Goal: Contribute content: Contribute content

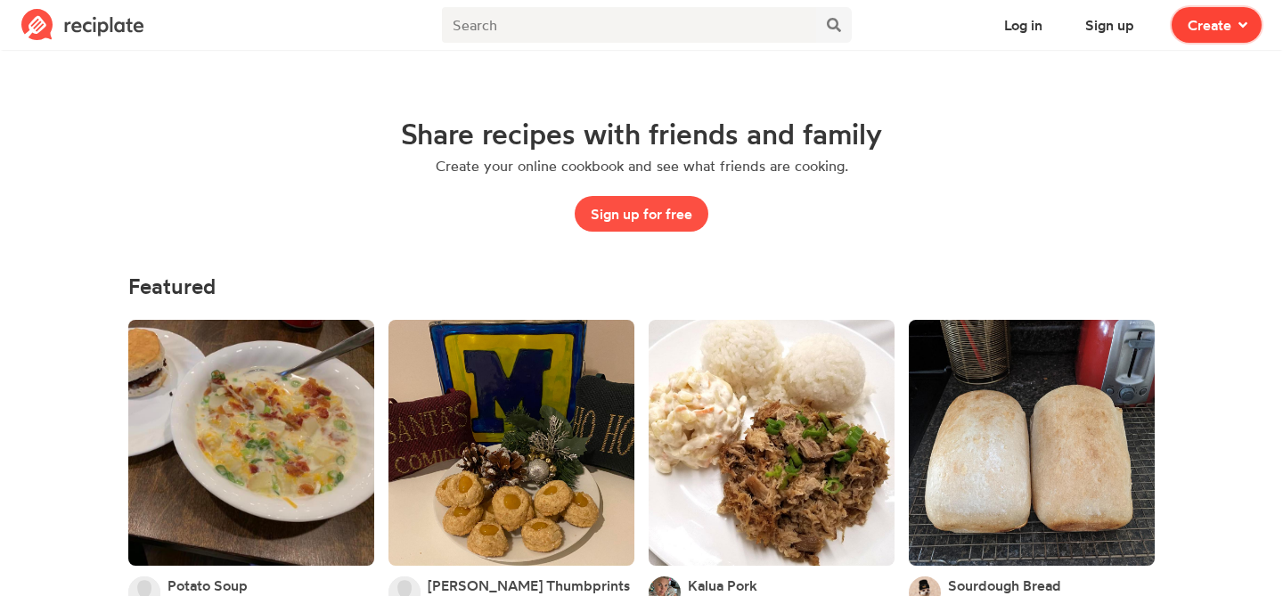
click at [1229, 26] on span "Create" at bounding box center [1210, 24] width 44 height 21
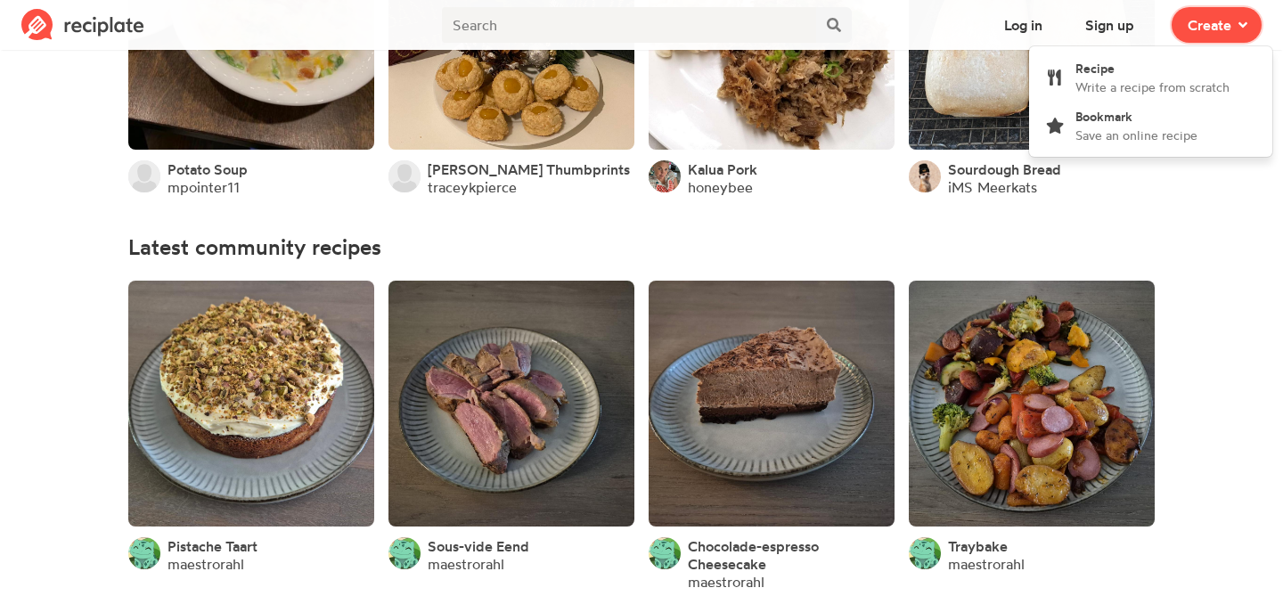
scroll to position [185, 0]
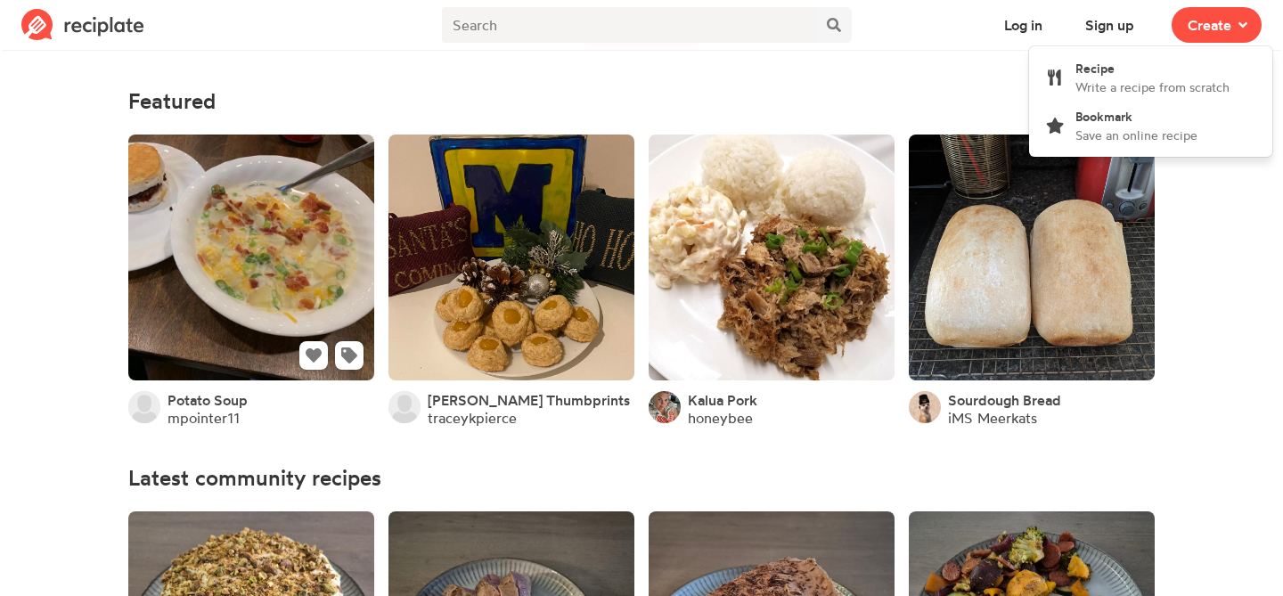
click at [219, 213] on link at bounding box center [251, 258] width 246 height 246
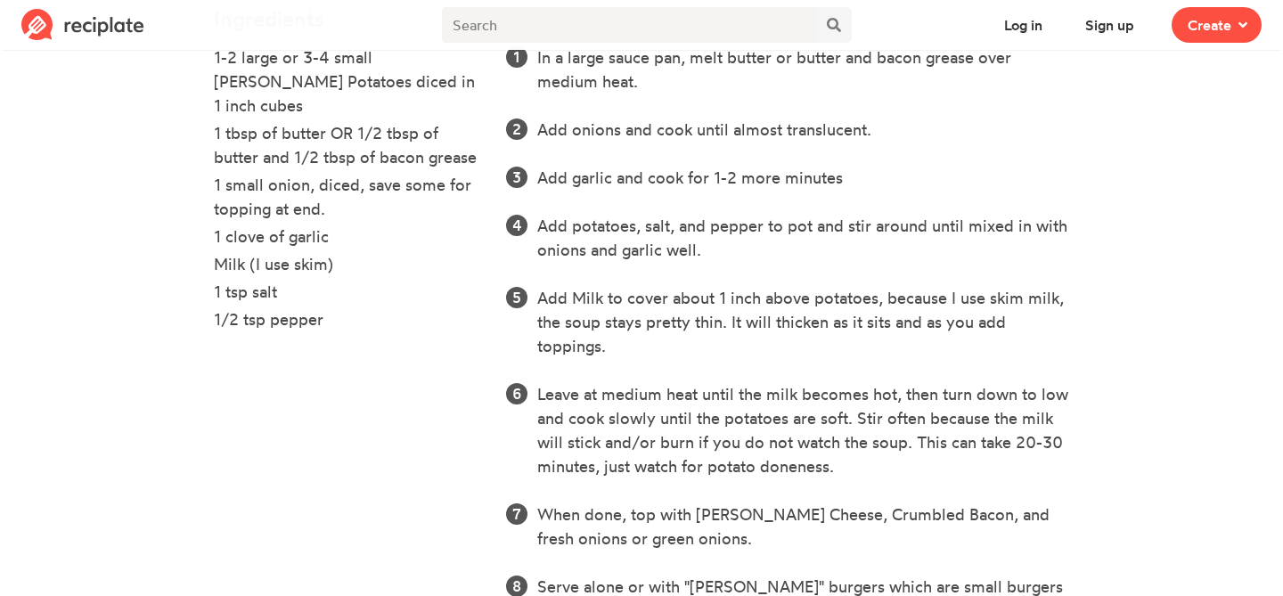
scroll to position [695, 0]
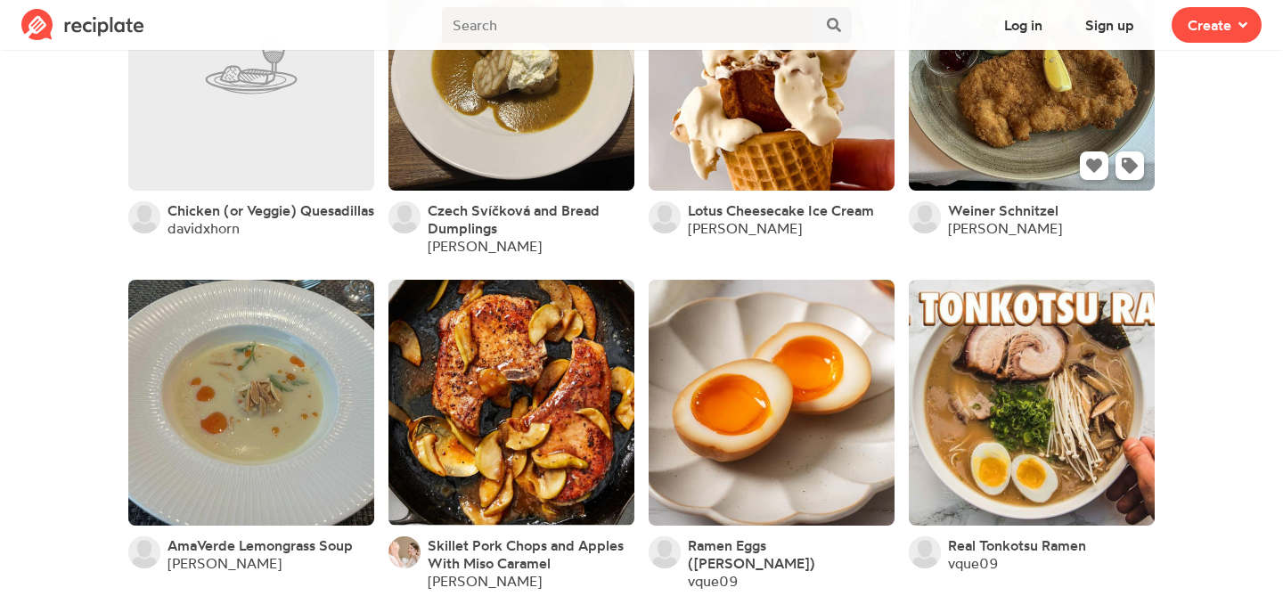
scroll to position [1774, 0]
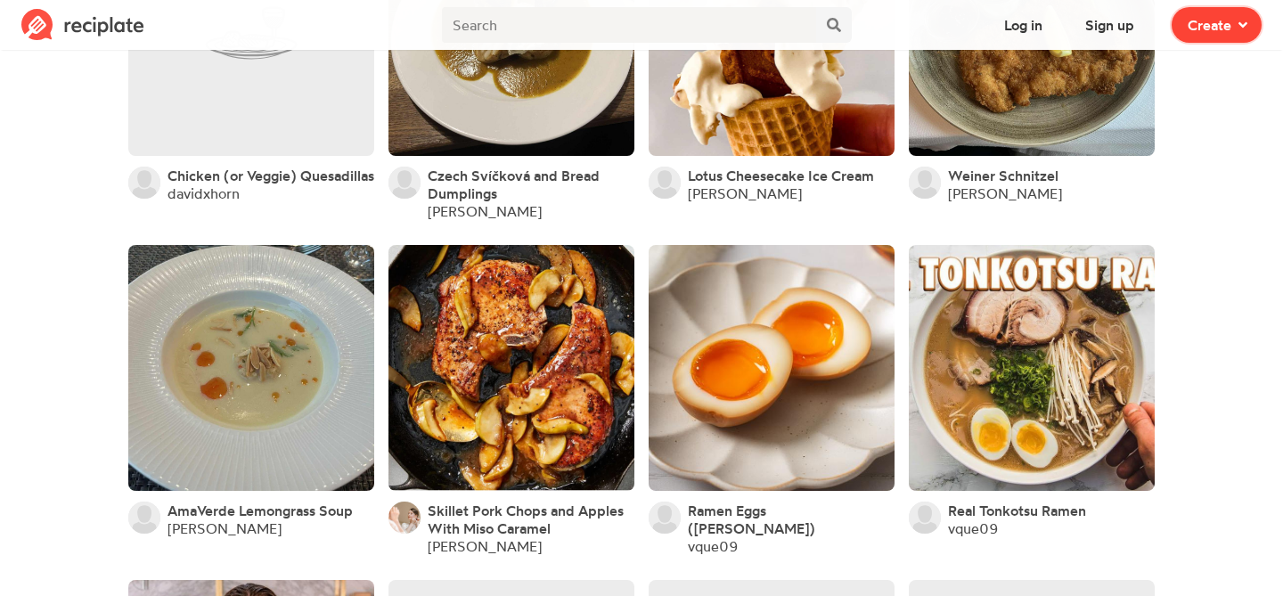
click at [1207, 22] on span "Create" at bounding box center [1210, 24] width 44 height 21
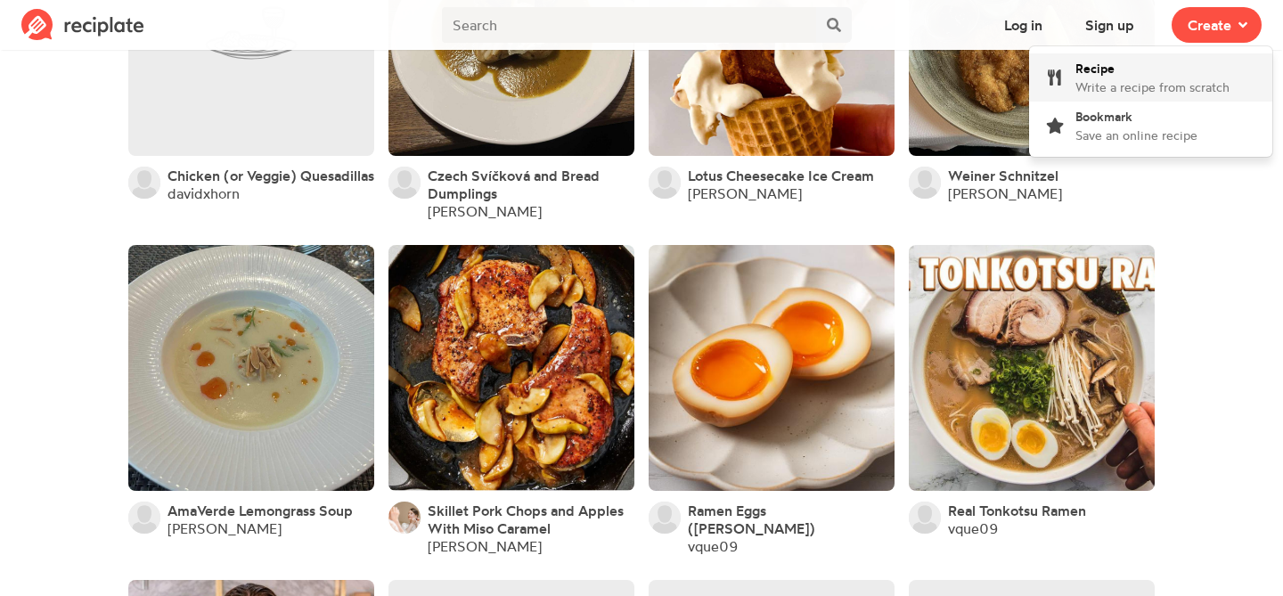
click at [1114, 87] on span "Write a recipe from scratch" at bounding box center [1152, 86] width 154 height 15
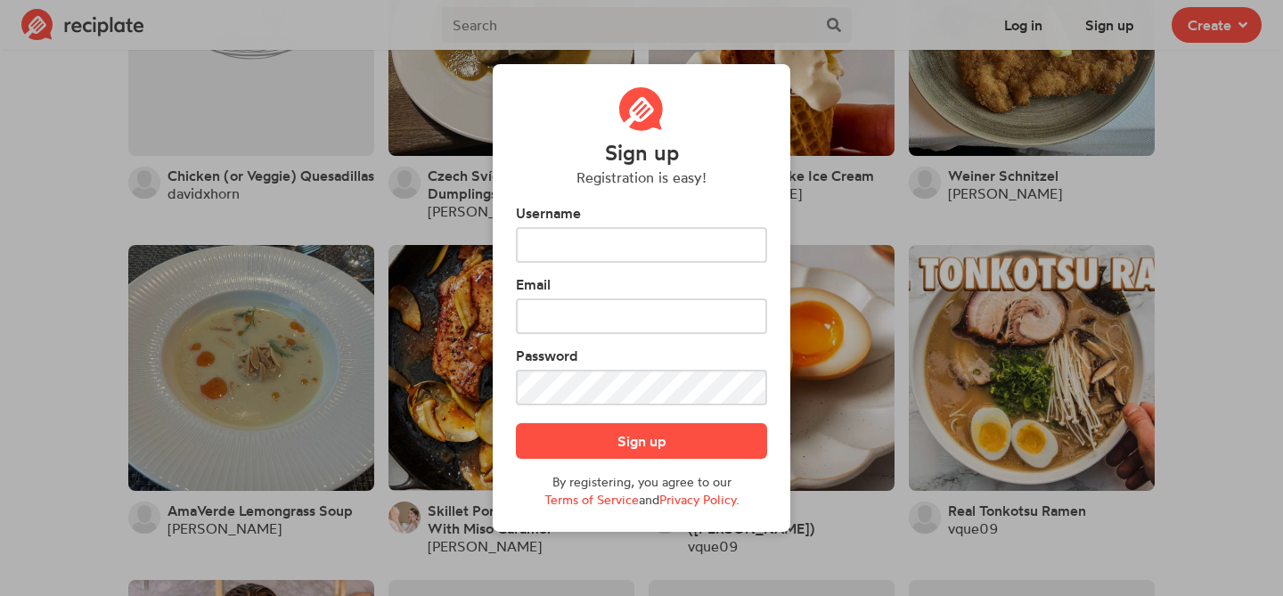
scroll to position [0, 0]
click at [874, 345] on div "Sign up Registration is easy! Username Email Password Sign up By registering, y…" at bounding box center [641, 298] width 1283 height 596
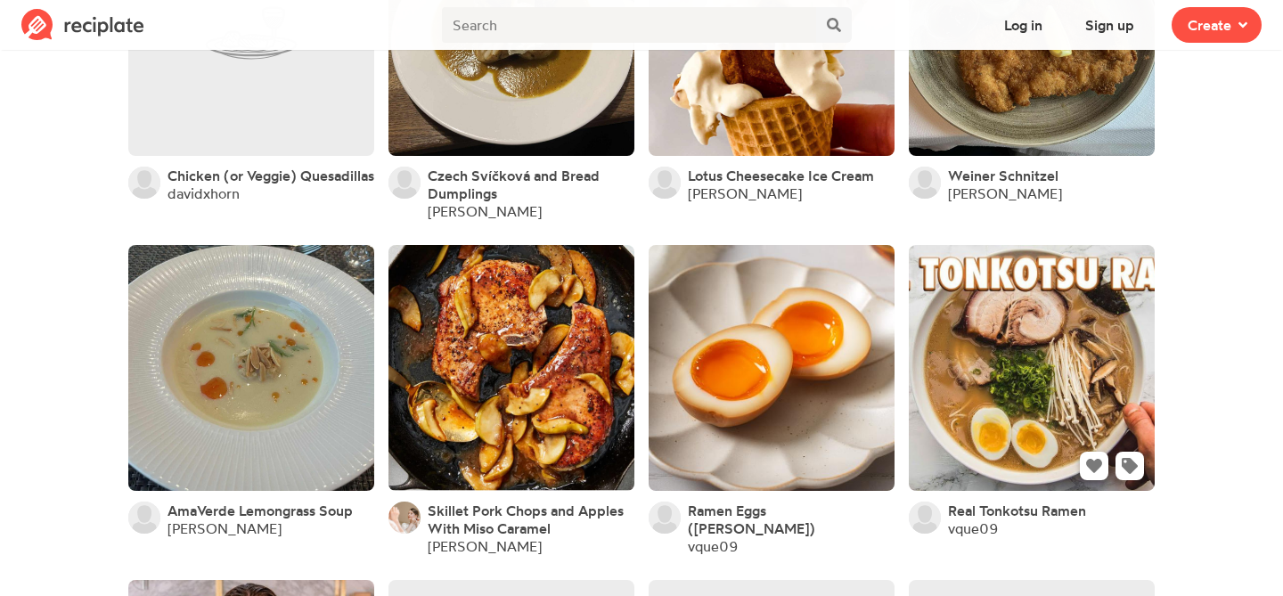
click at [983, 332] on link at bounding box center [1032, 368] width 246 height 246
